Goal: Use online tool/utility: Utilize a website feature to perform a specific function

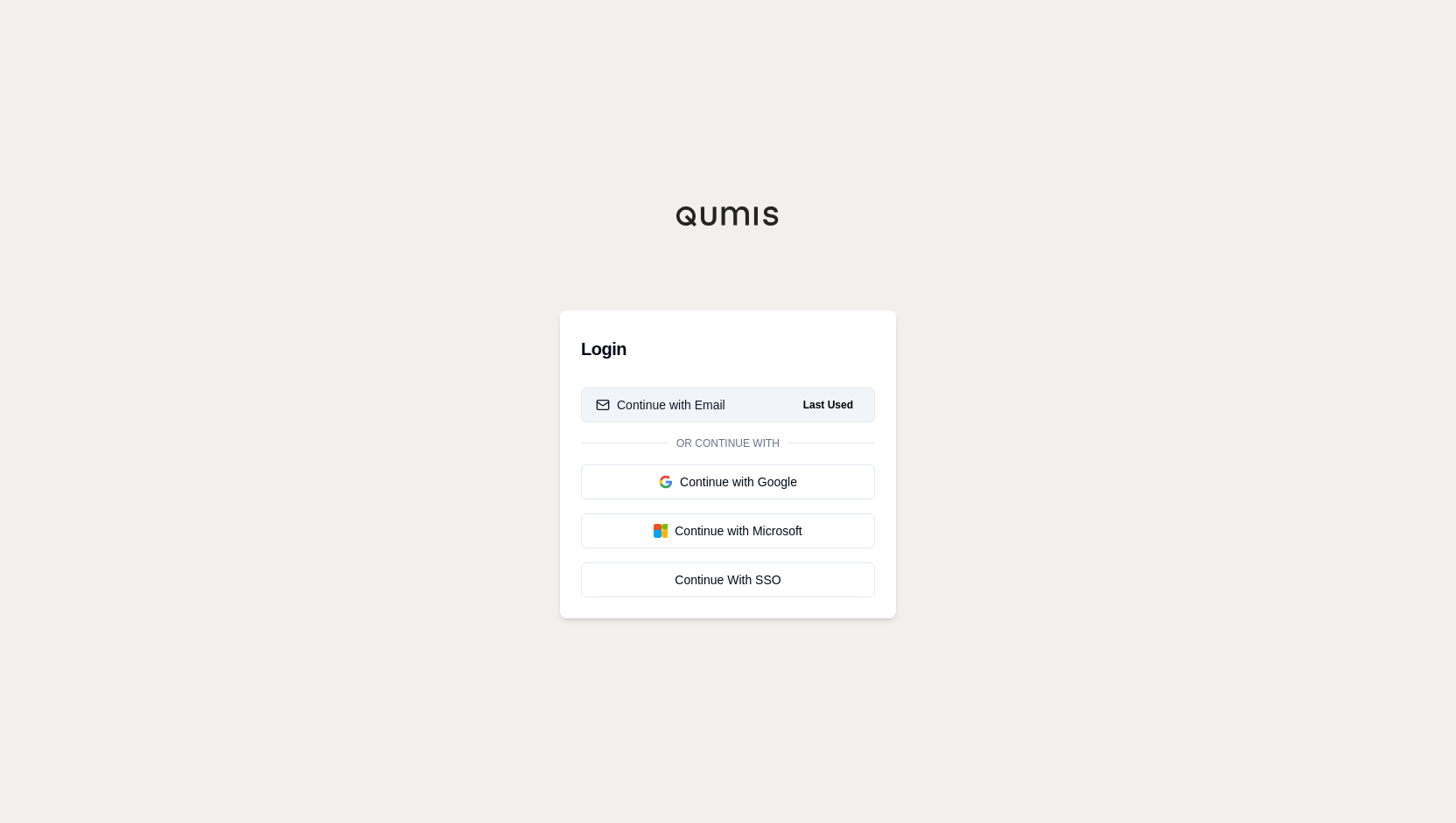
click at [730, 414] on button "Continue with Email Last Used" at bounding box center [728, 405] width 294 height 35
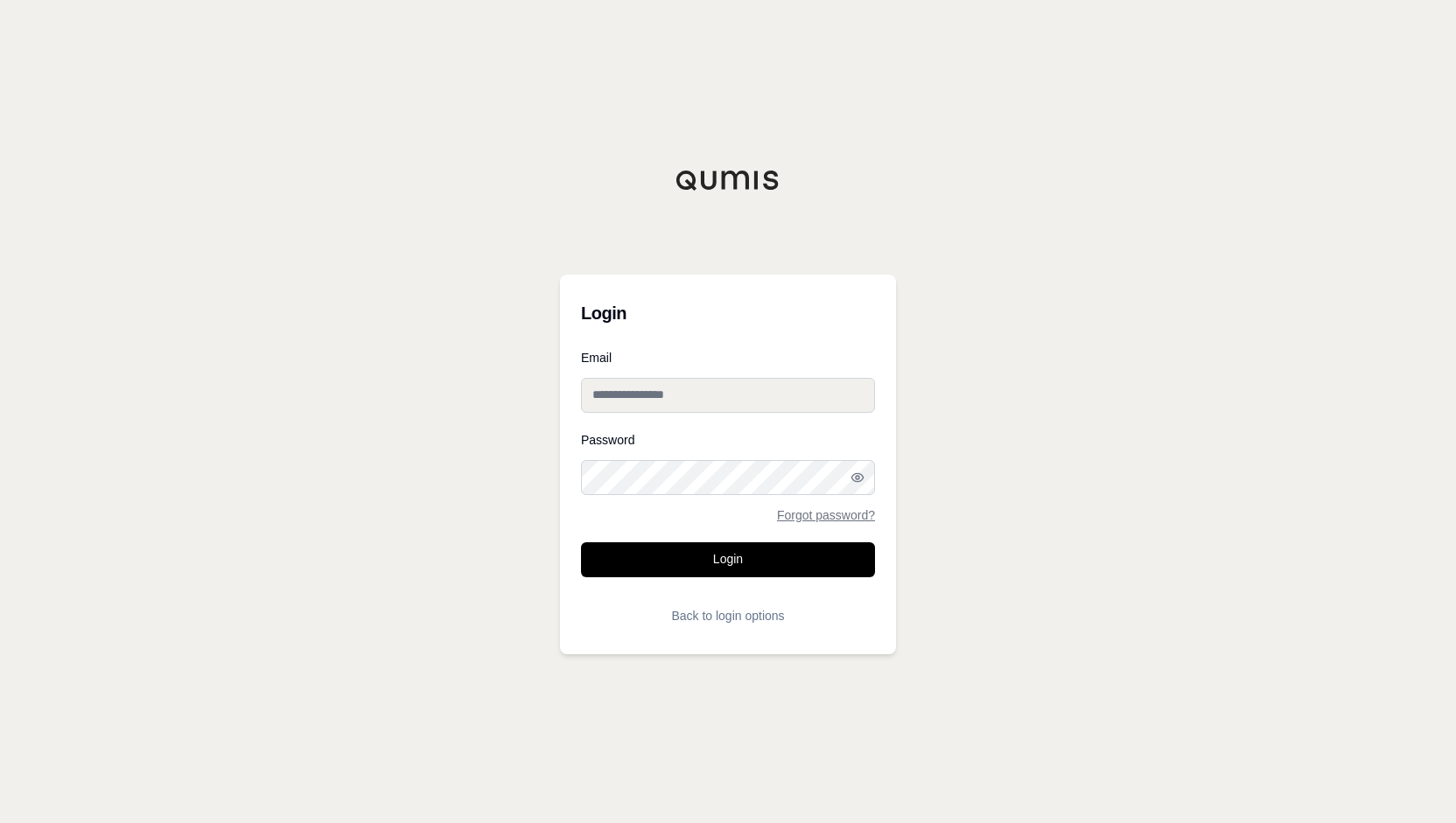
click at [1167, 390] on div "Login Email Password Forgot password? Login Back to login options" at bounding box center [728, 412] width 1456 height 823
click at [768, 382] on input "Email" at bounding box center [728, 395] width 294 height 35
click at [704, 392] on input "Email" at bounding box center [728, 395] width 294 height 35
type input "**********"
click at [1105, 410] on div "**********" at bounding box center [728, 412] width 1456 height 823
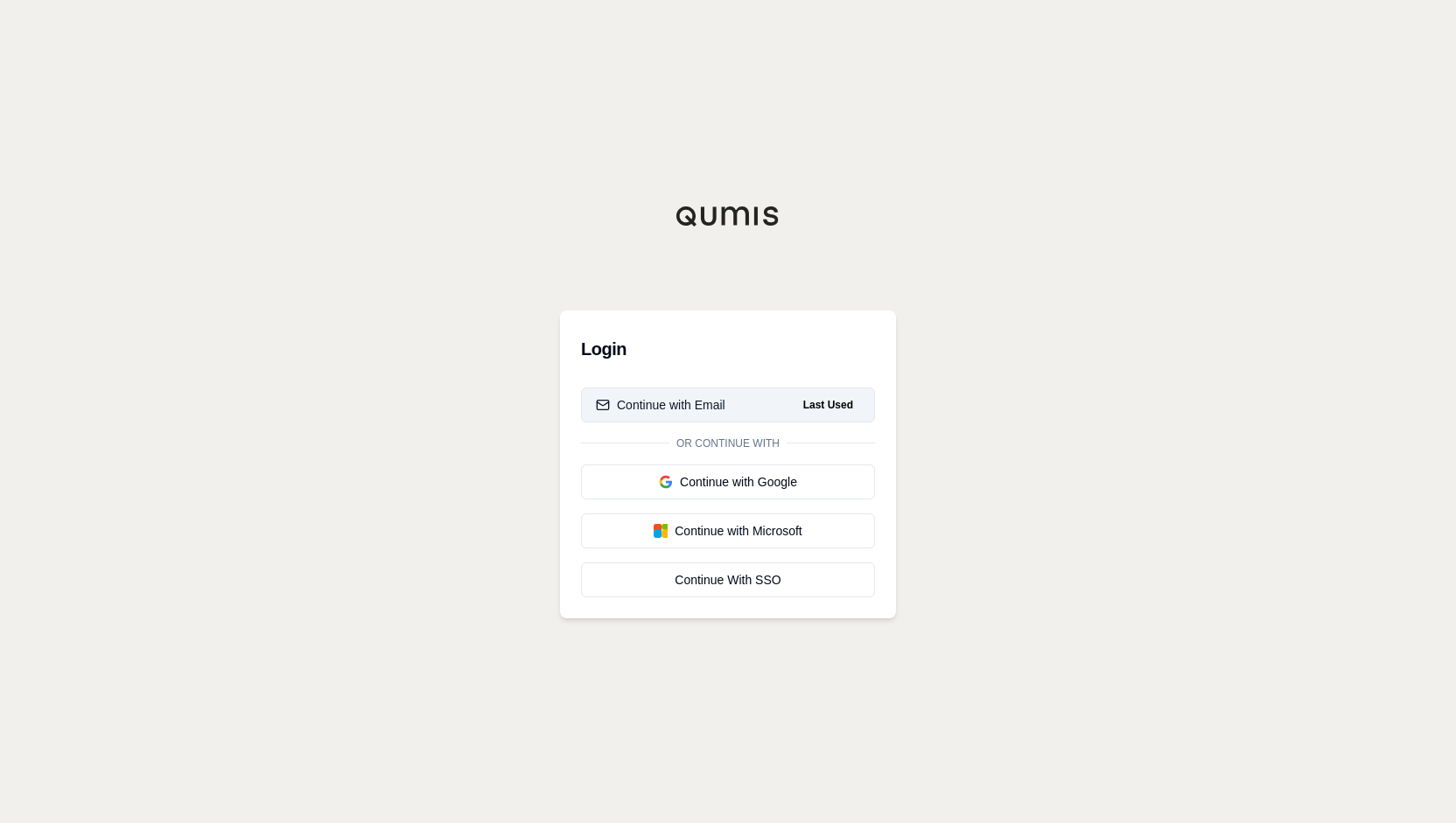
click at [664, 400] on div "Continue with Email" at bounding box center [661, 405] width 130 height 18
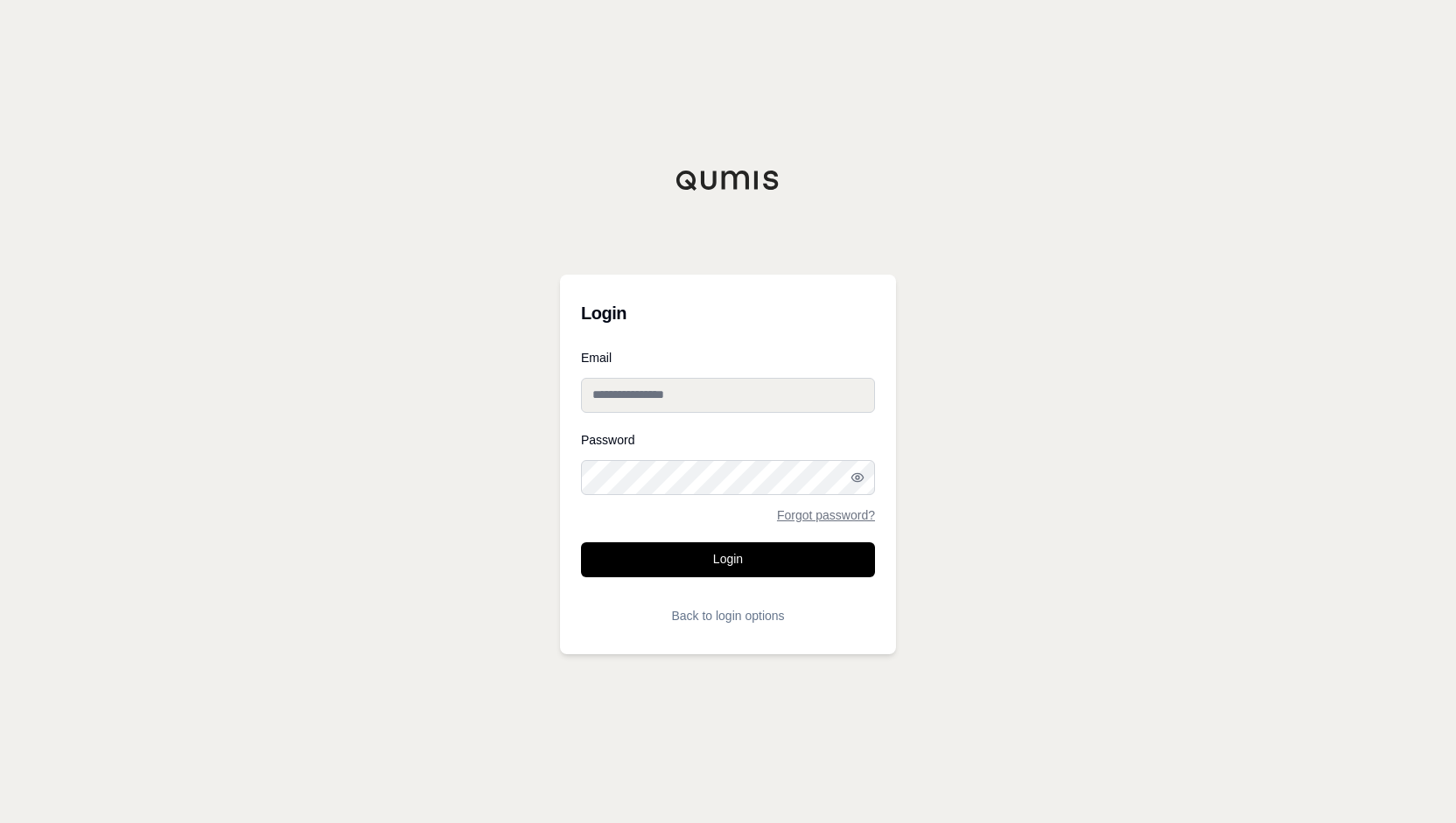
type input "**********"
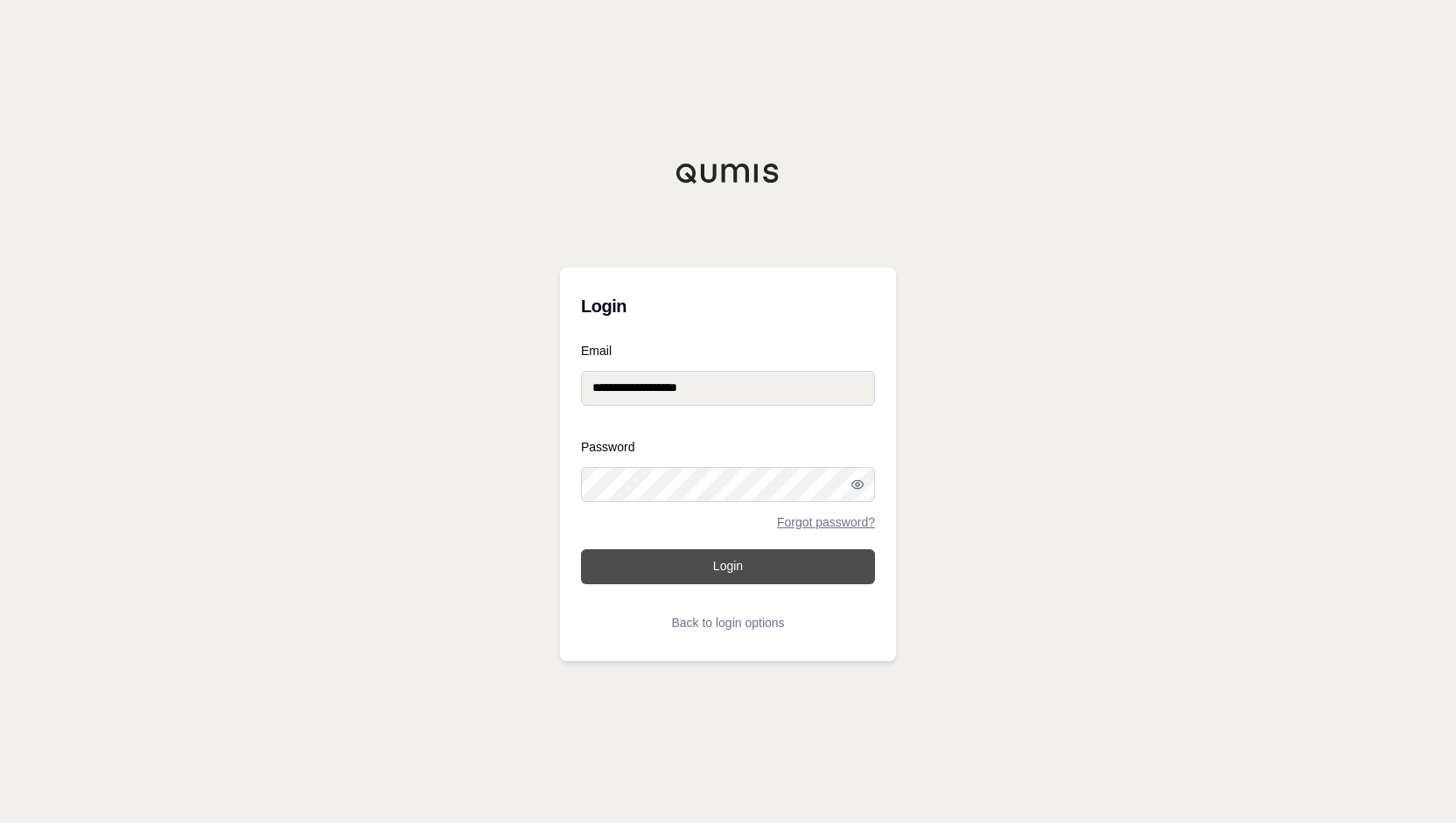
click at [691, 563] on button "Login" at bounding box center [728, 567] width 294 height 35
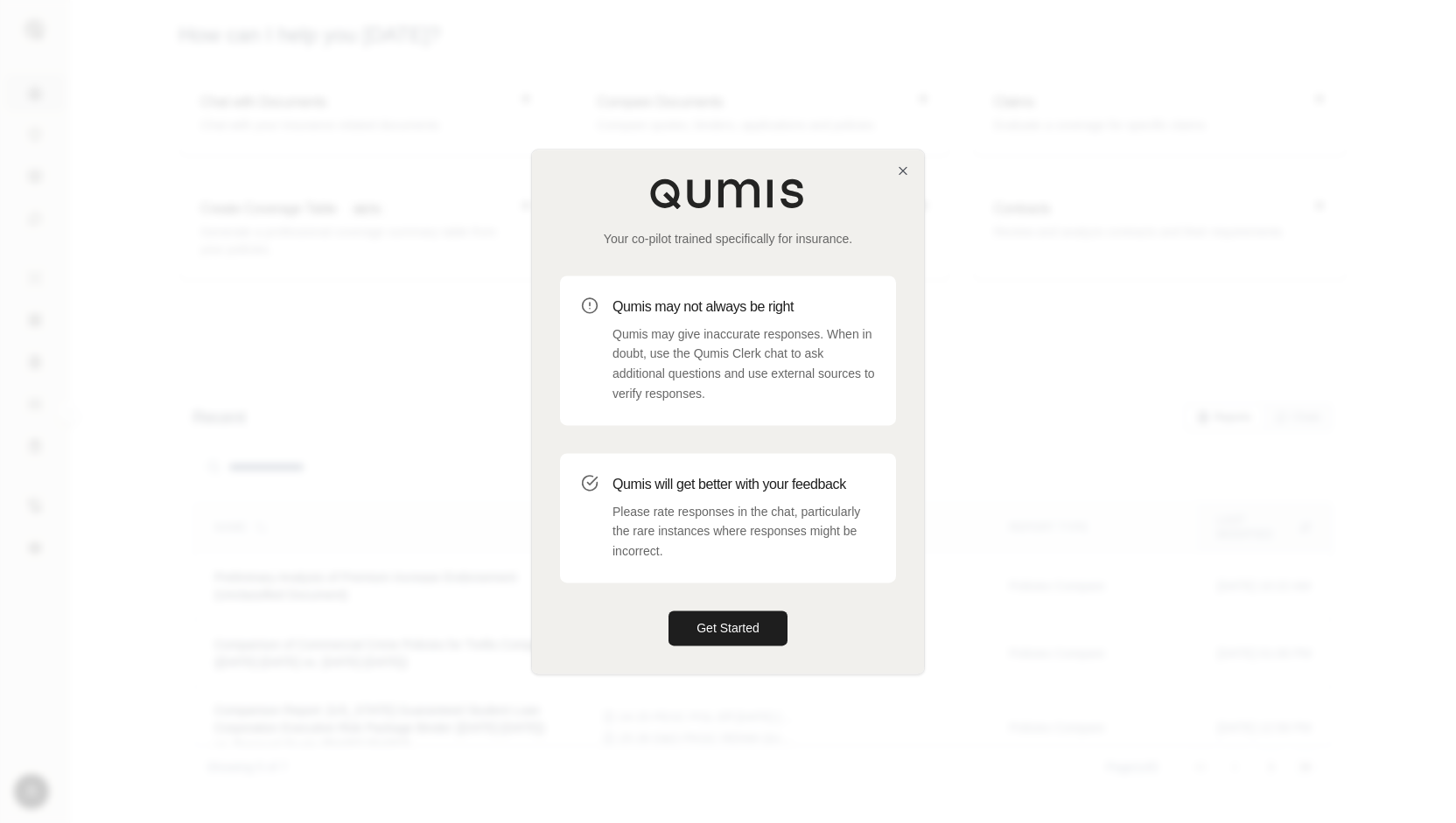
click at [915, 170] on div "Your co-pilot trained specifically for insurance. Qumis may not always be right…" at bounding box center [728, 412] width 392 height 524
click at [905, 171] on icon "button" at bounding box center [903, 170] width 14 height 14
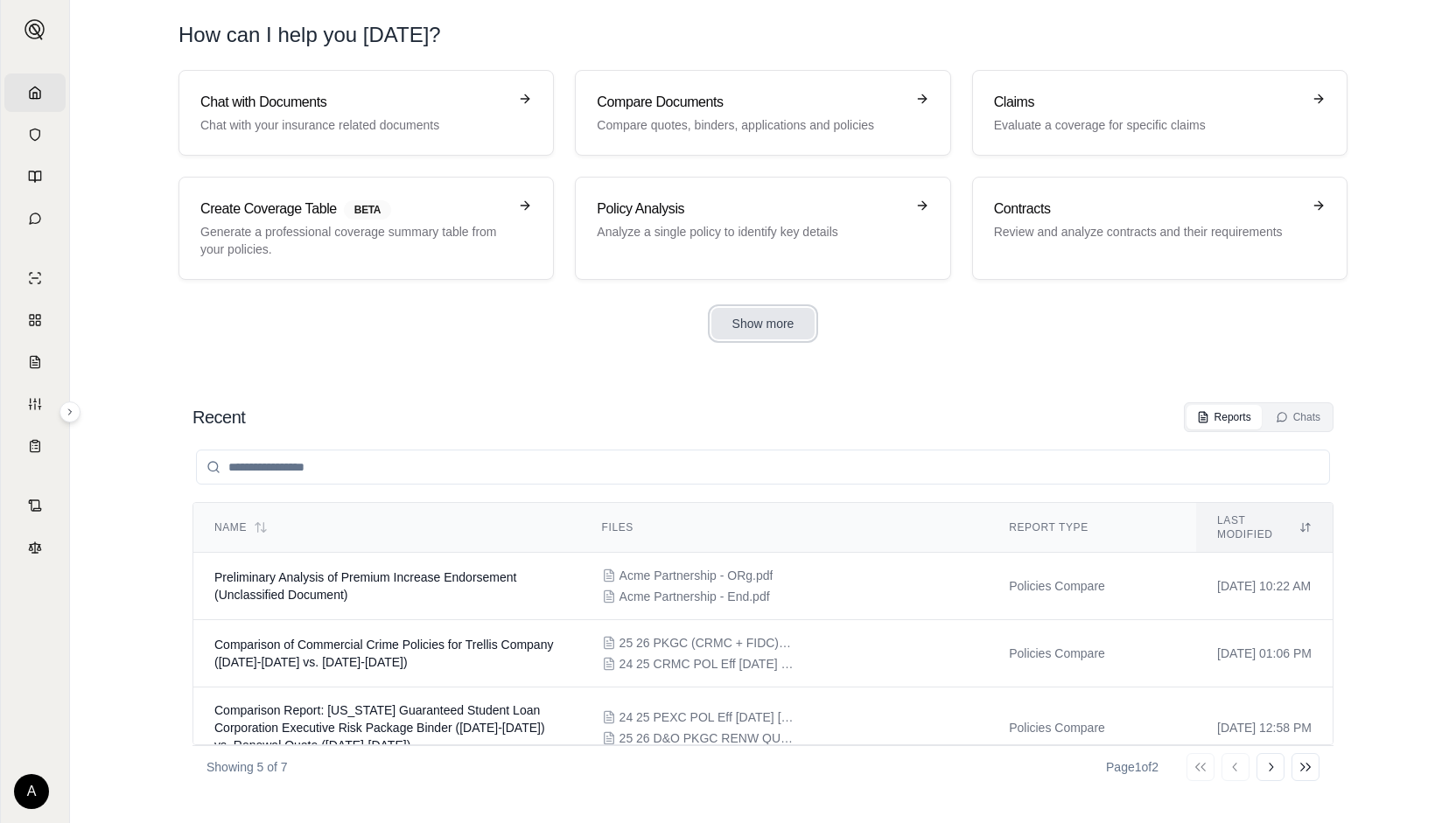
click at [772, 321] on button "Show more" at bounding box center [764, 323] width 105 height 31
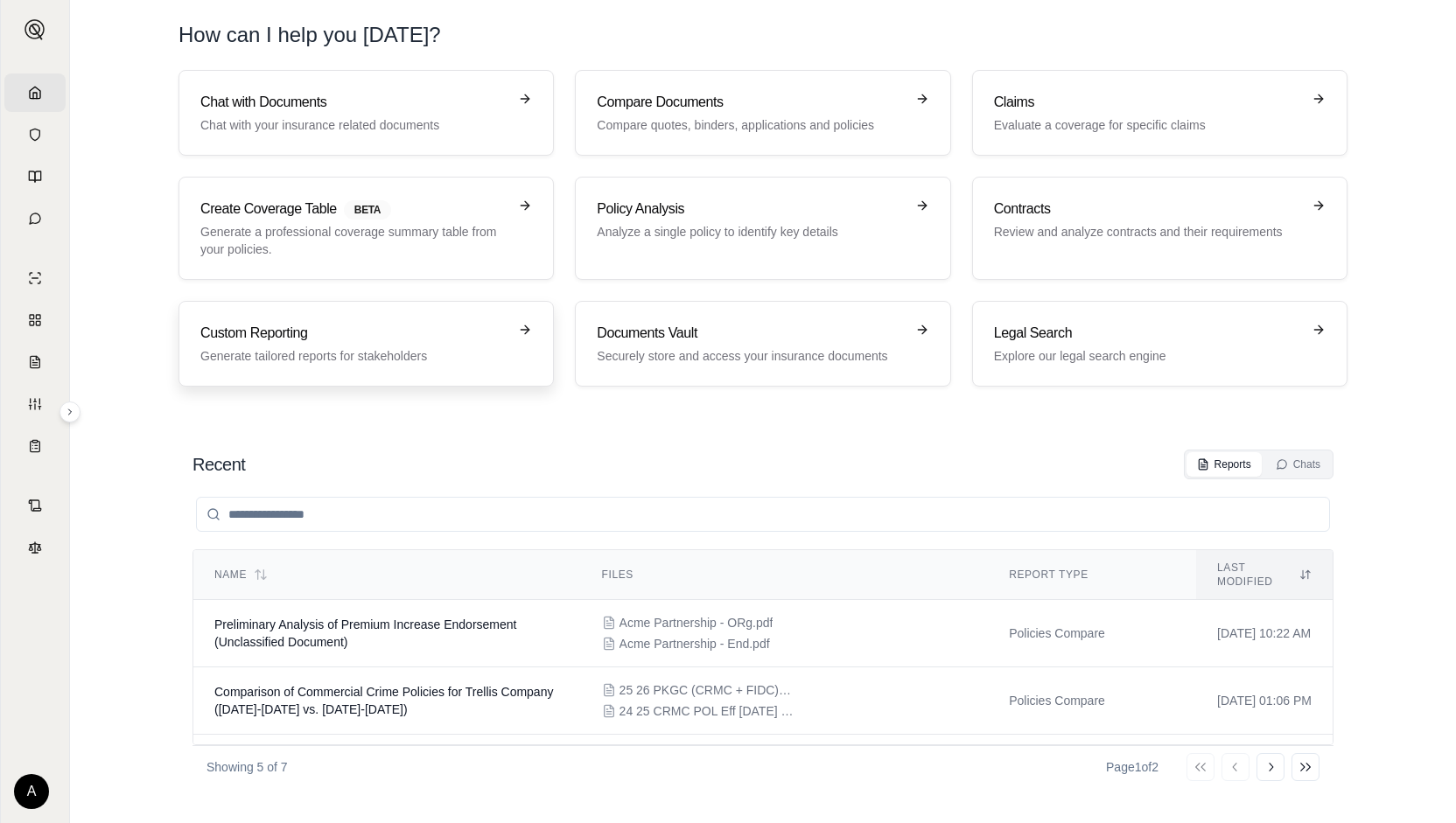
click at [305, 341] on h3 "Custom Reporting" at bounding box center [354, 333] width 307 height 21
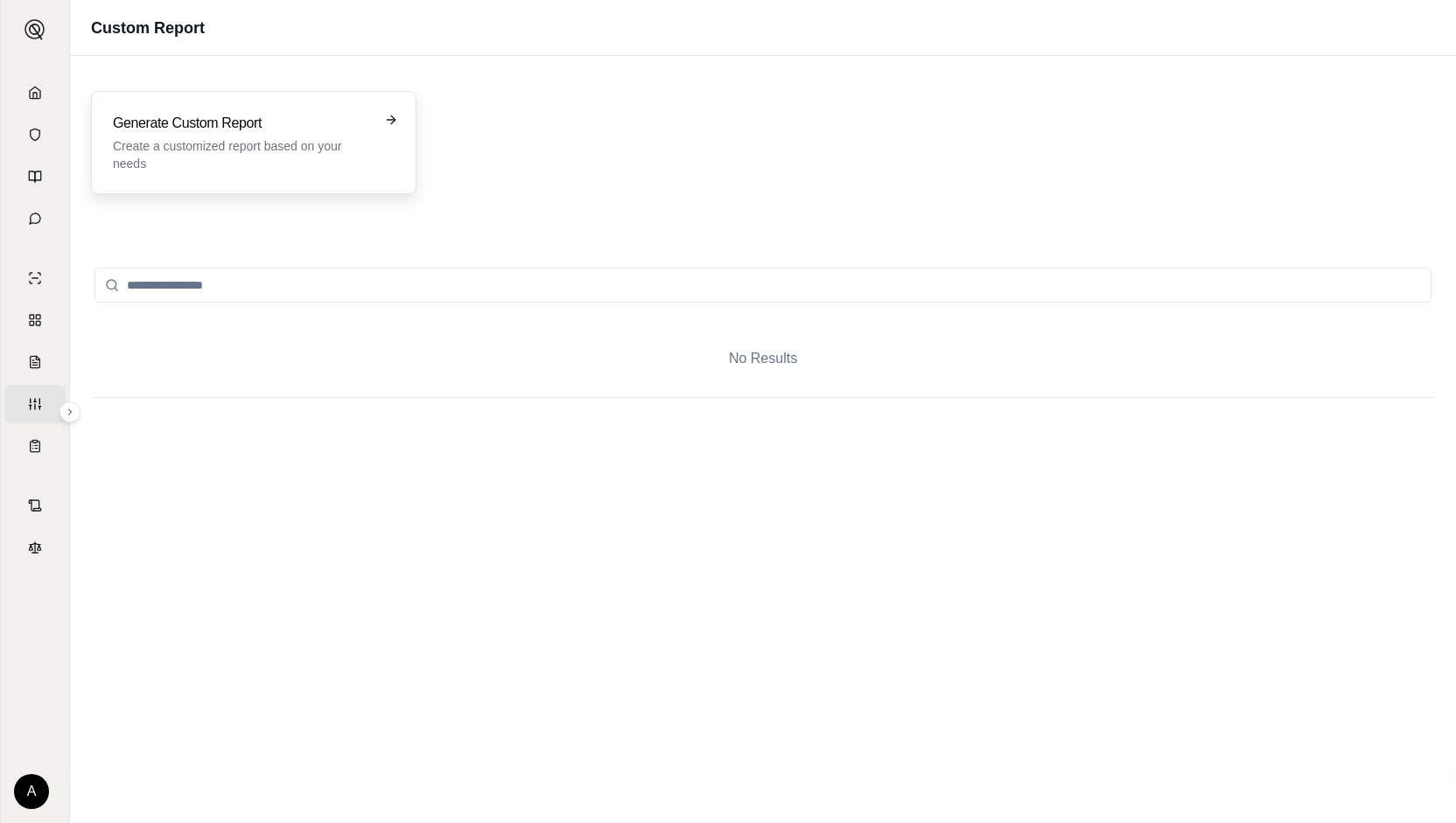
click at [250, 180] on div "Generate Custom Report Create a customized report based on your needs" at bounding box center [254, 143] width 326 height 104
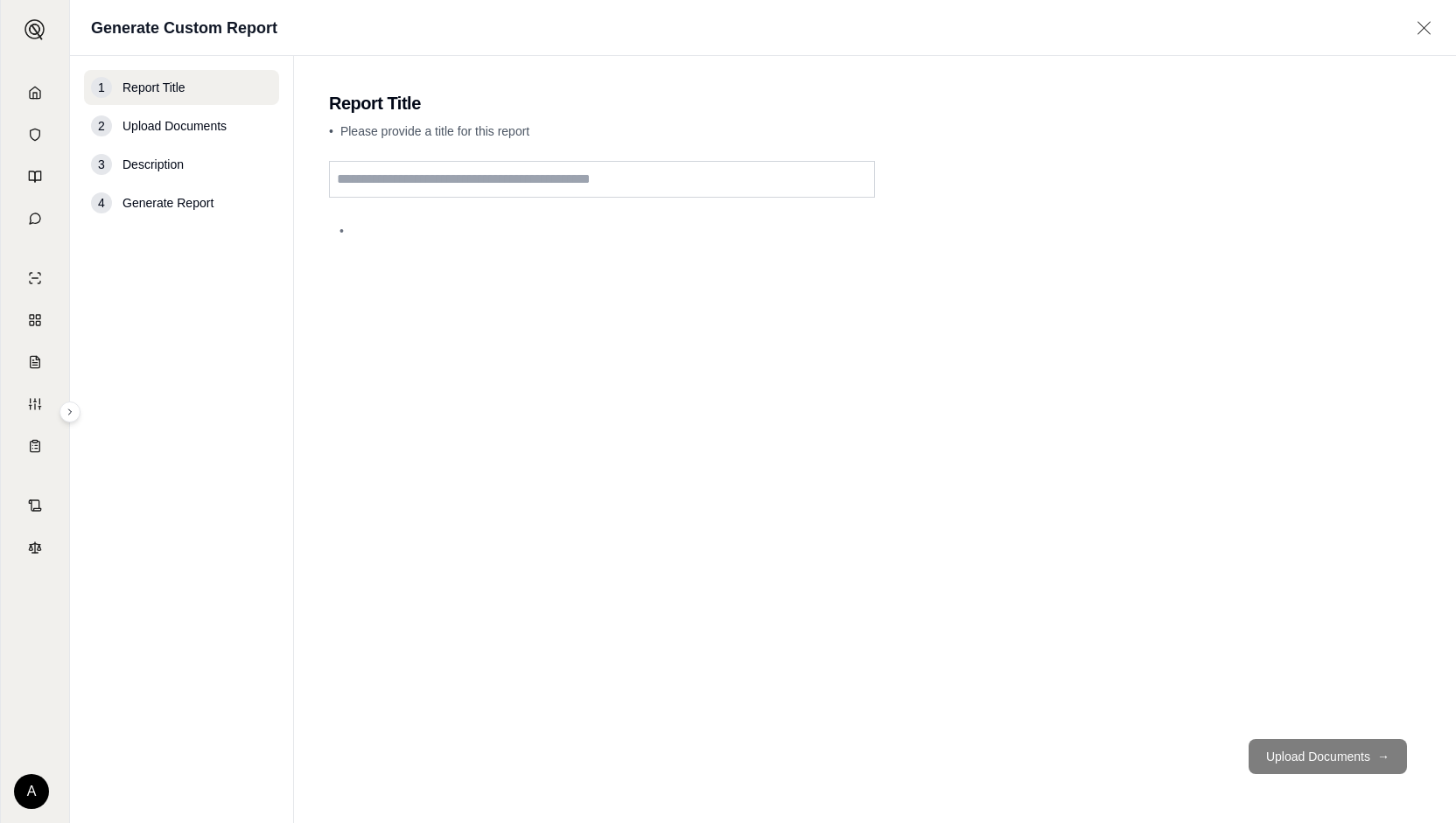
click at [464, 169] on input "text" at bounding box center [602, 179] width 546 height 37
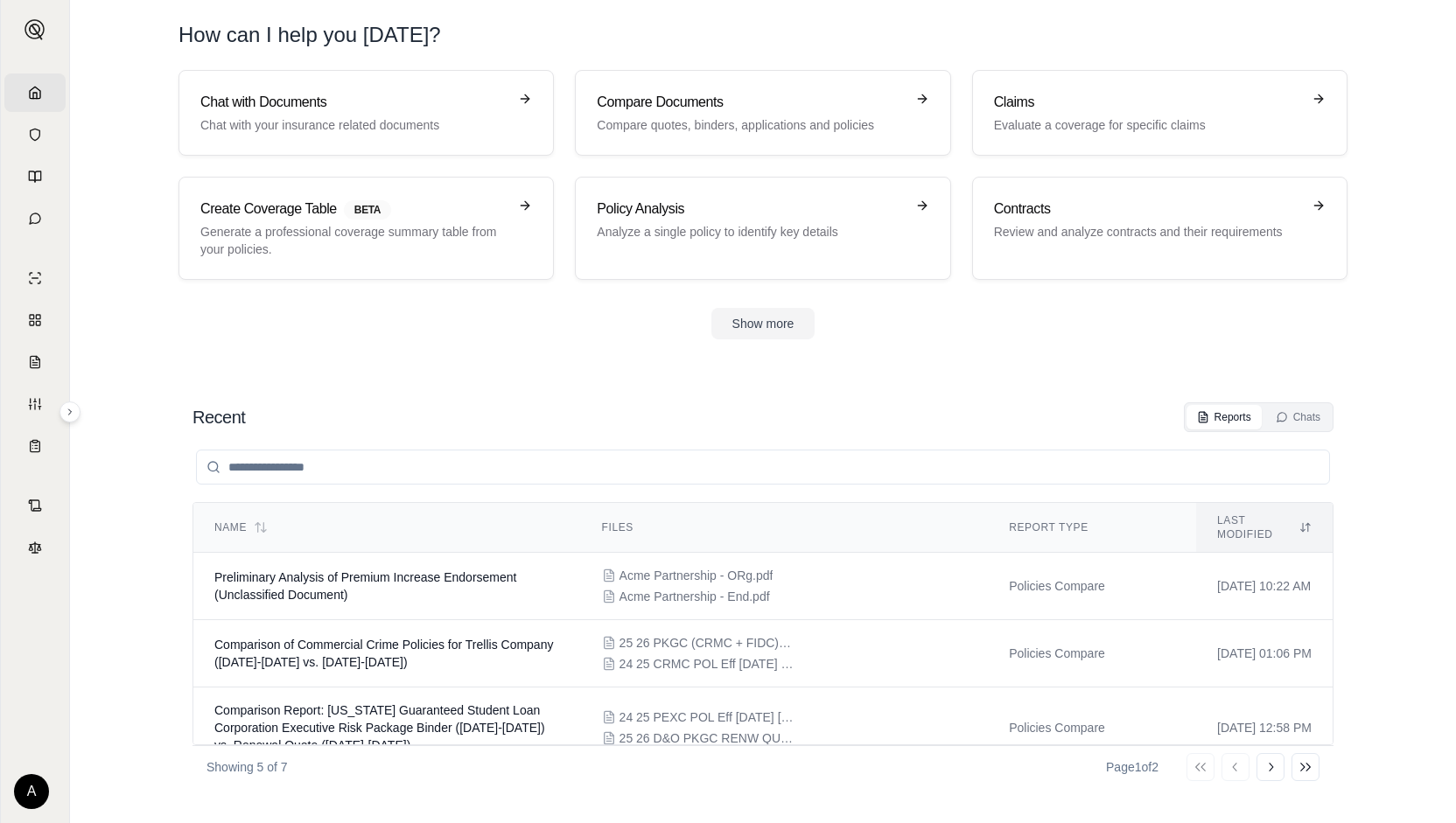
click at [762, 342] on section "Chat with Documents Chat with your insurance related documents Compare Document…" at bounding box center [763, 218] width 1372 height 298
click at [767, 331] on button "Show more" at bounding box center [764, 323] width 105 height 31
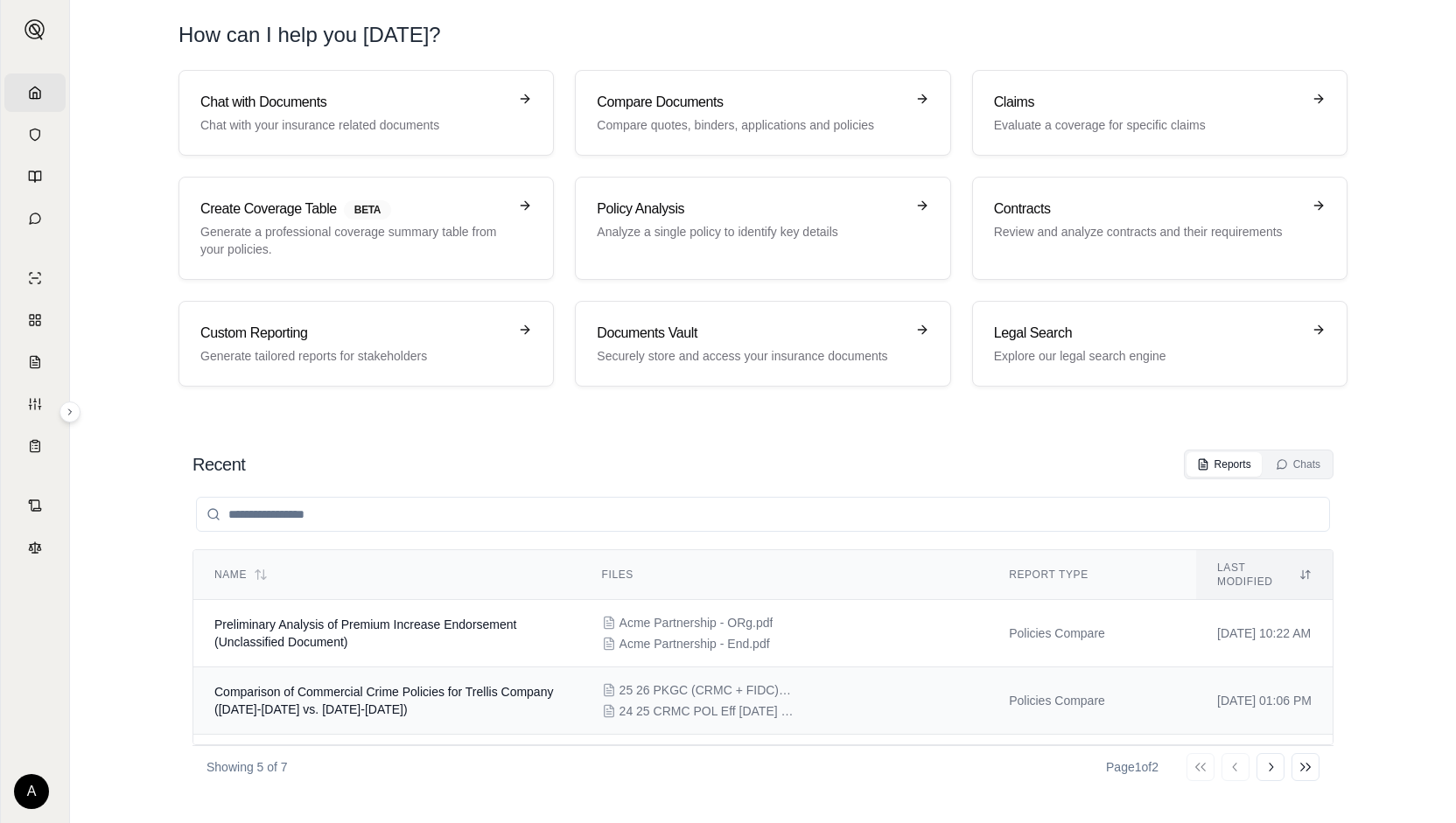
scroll to position [201, 0]
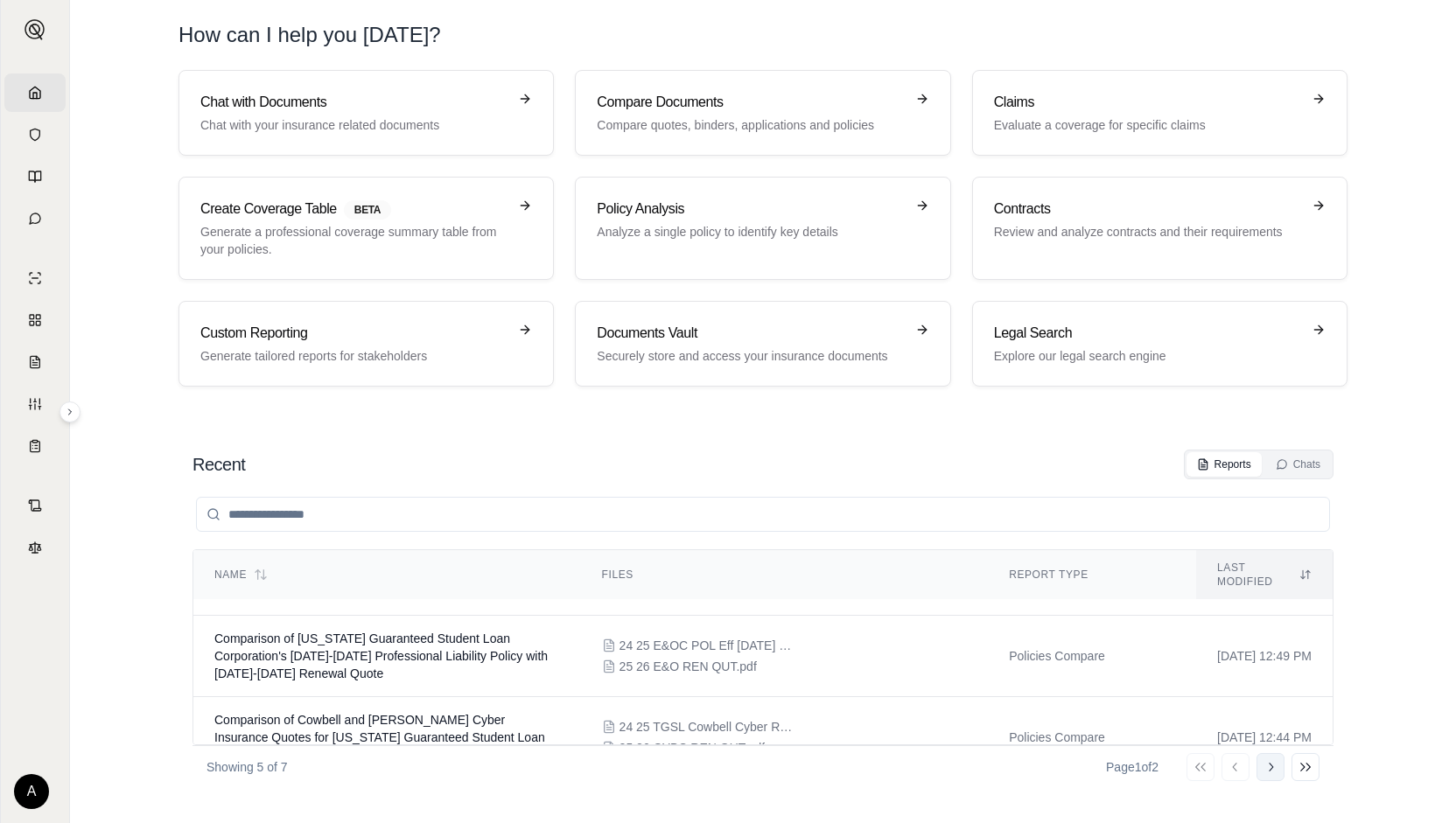
click at [1266, 764] on icon at bounding box center [1270, 767] width 14 height 14
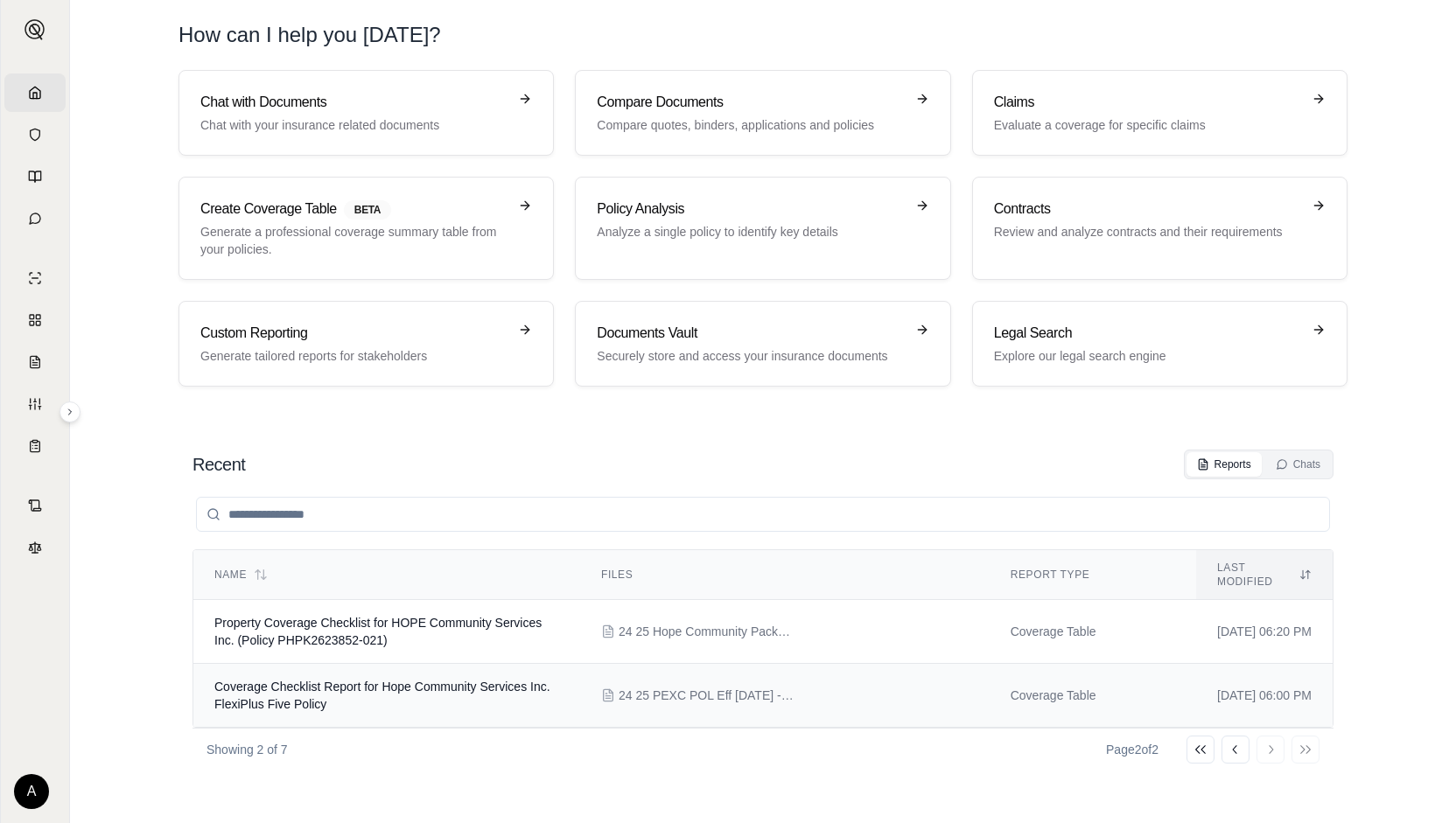
scroll to position [0, 0]
